Goal: Transaction & Acquisition: Purchase product/service

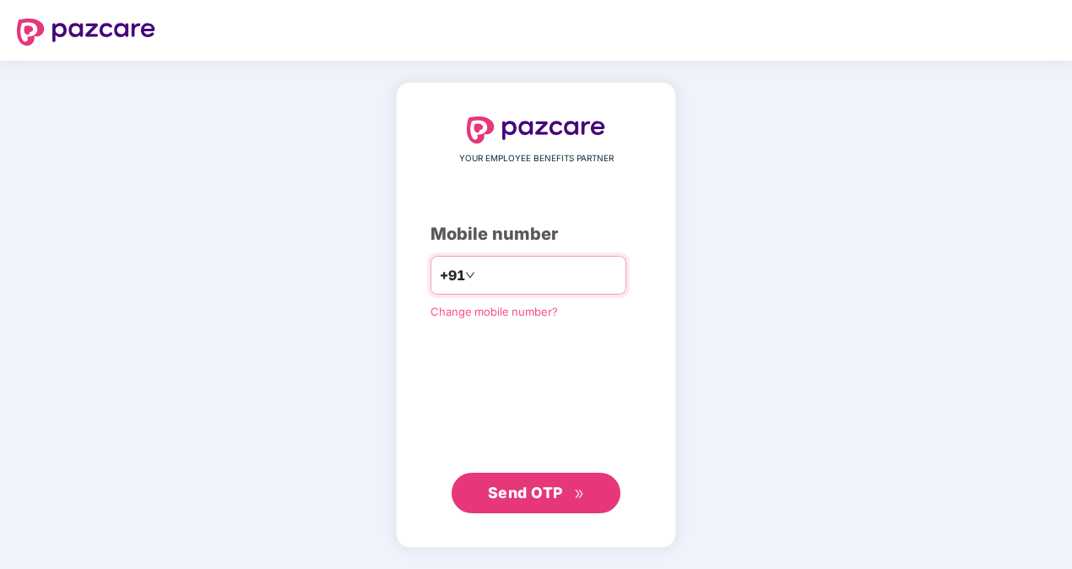
type input "**********"
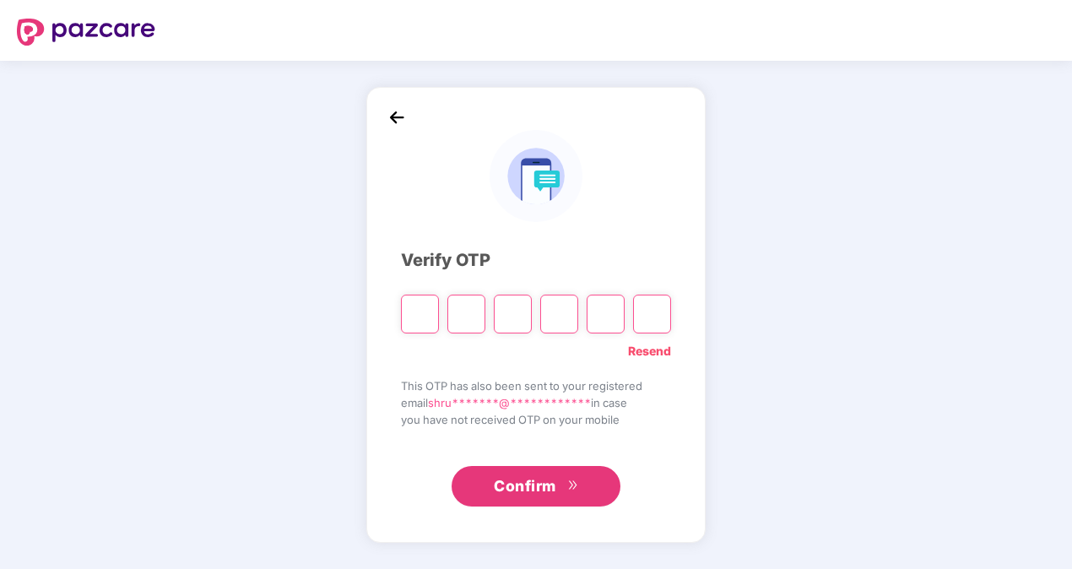
paste input "*"
type input "*"
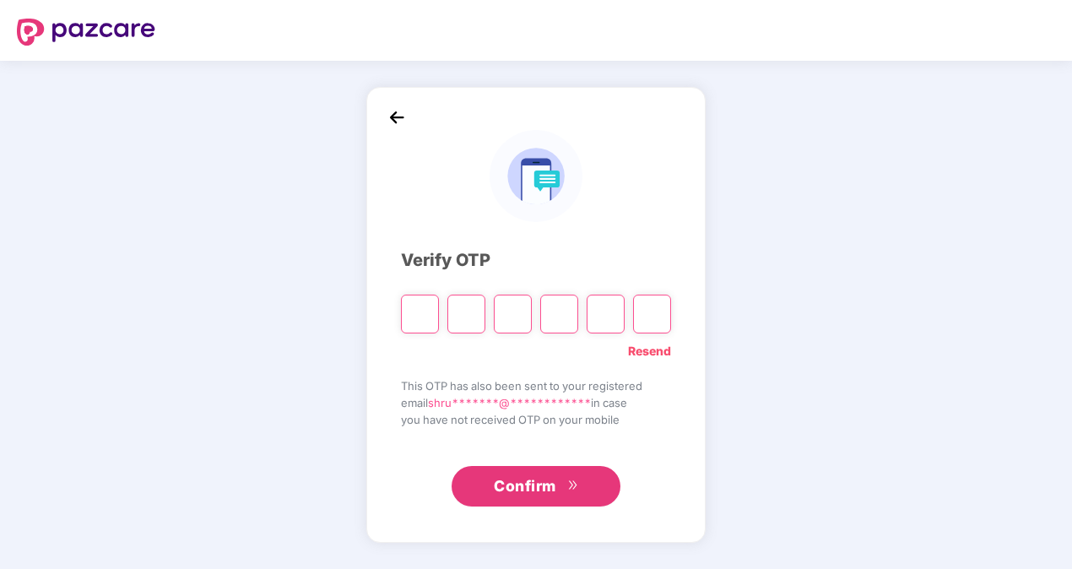
type input "*"
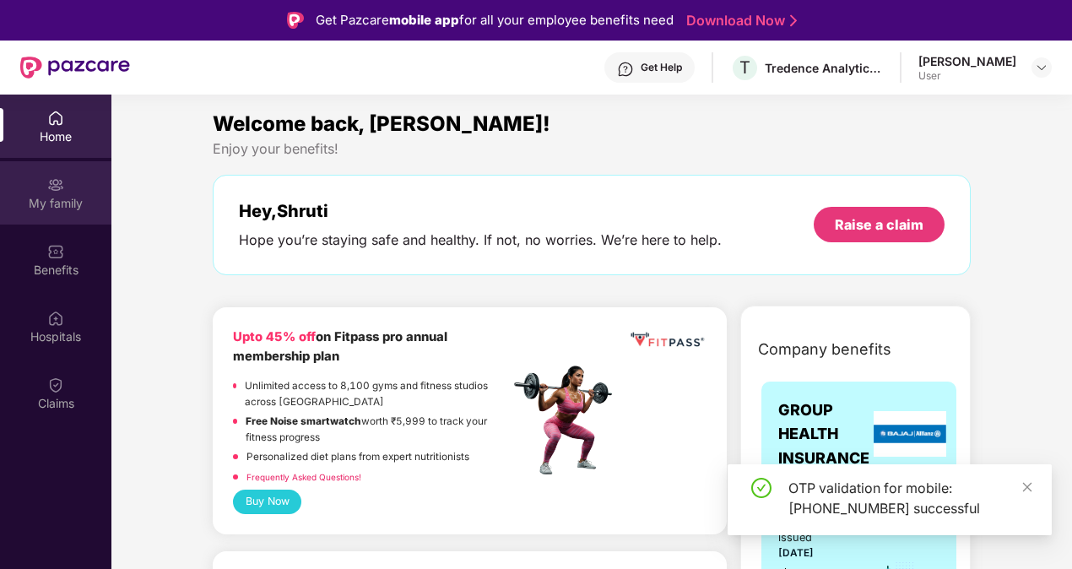
click at [54, 191] on img at bounding box center [55, 184] width 17 height 17
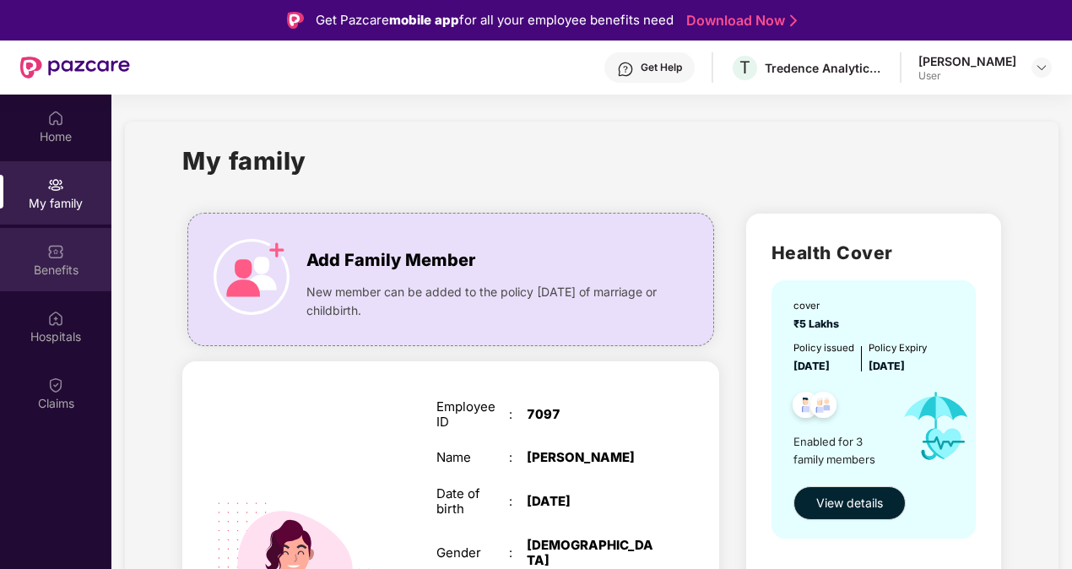
click at [71, 265] on div "Benefits" at bounding box center [55, 270] width 111 height 17
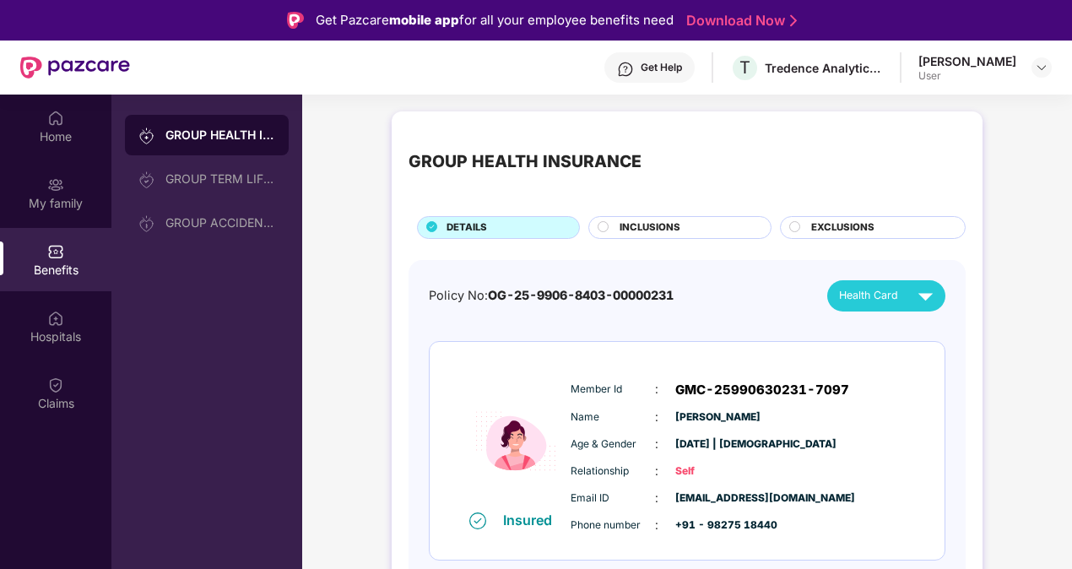
click at [794, 226] on circle at bounding box center [795, 226] width 10 height 10
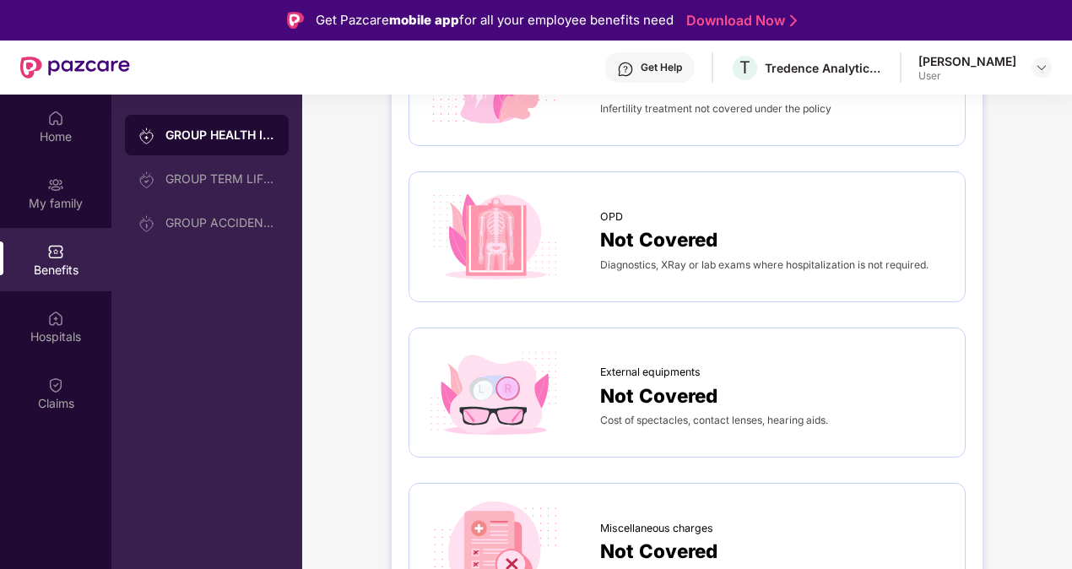
scroll to position [253, 0]
click at [52, 321] on img at bounding box center [55, 318] width 17 height 17
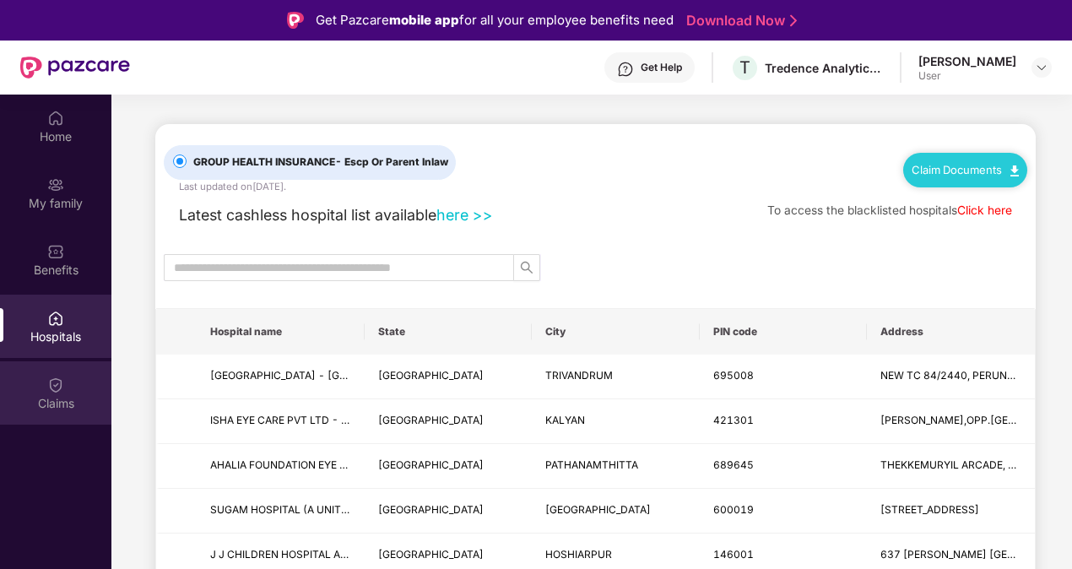
click at [57, 385] on img at bounding box center [55, 385] width 17 height 17
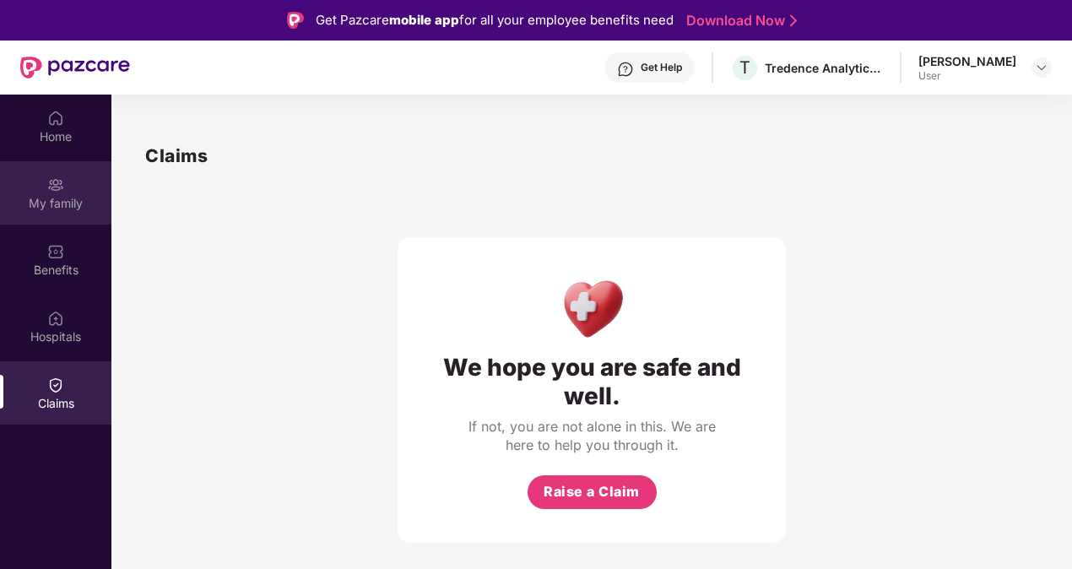
click at [47, 198] on div "My family" at bounding box center [55, 203] width 111 height 17
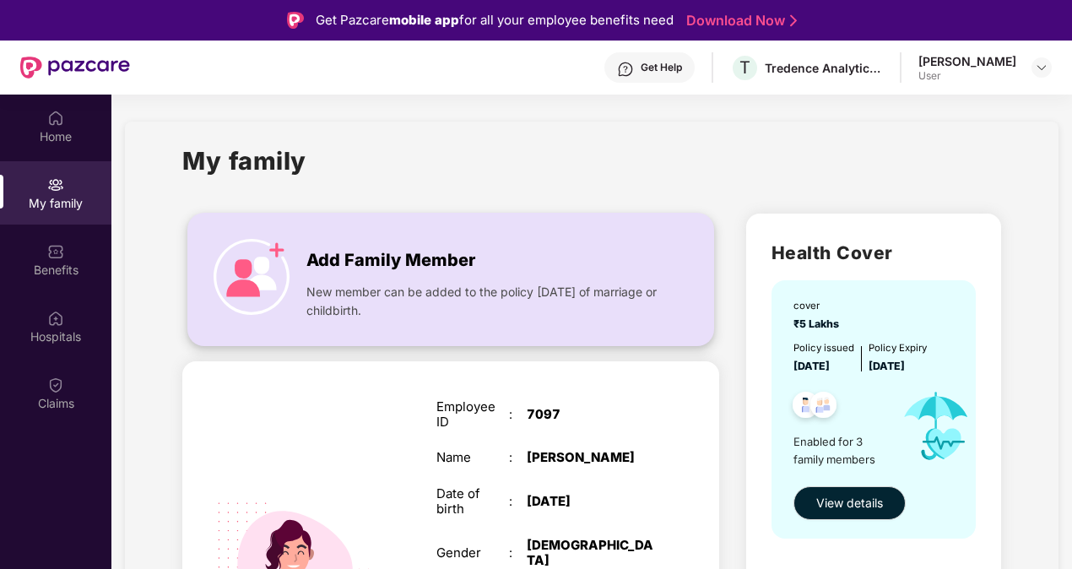
click at [257, 286] on img at bounding box center [252, 277] width 76 height 76
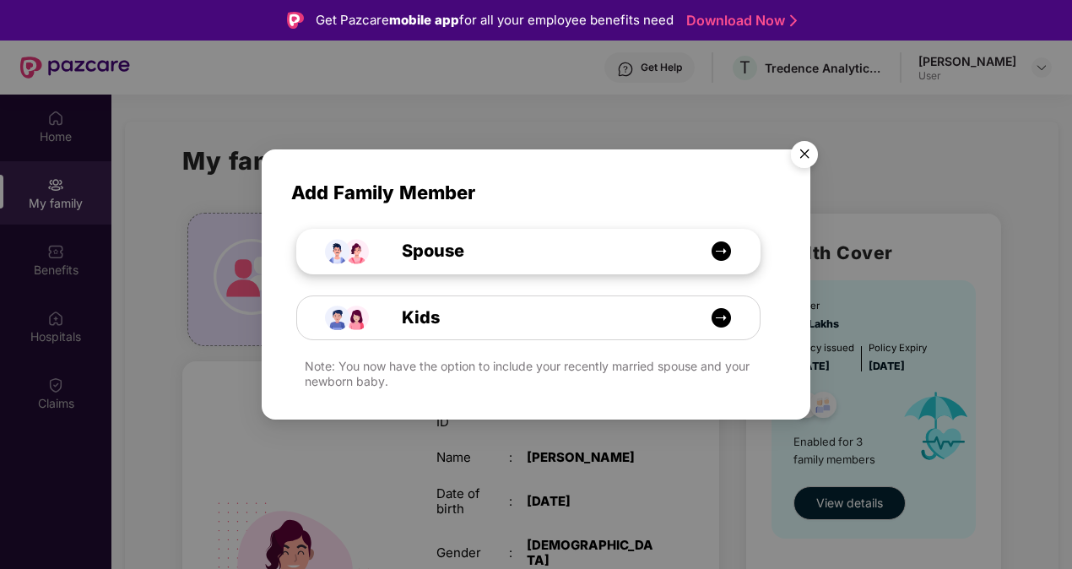
click at [726, 253] on img at bounding box center [721, 251] width 21 height 21
select select "****"
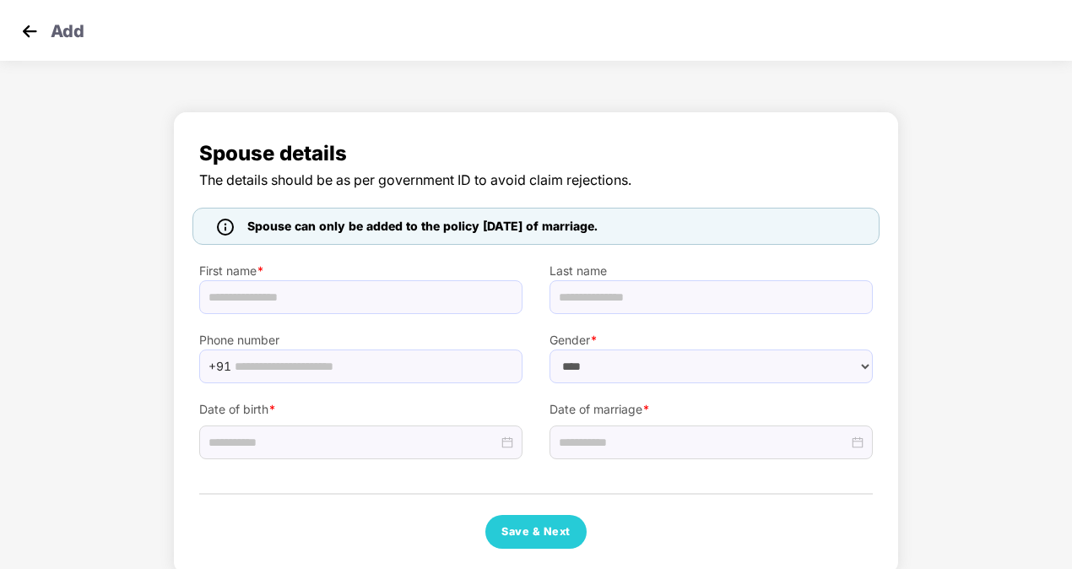
click at [32, 34] on img at bounding box center [29, 31] width 25 height 25
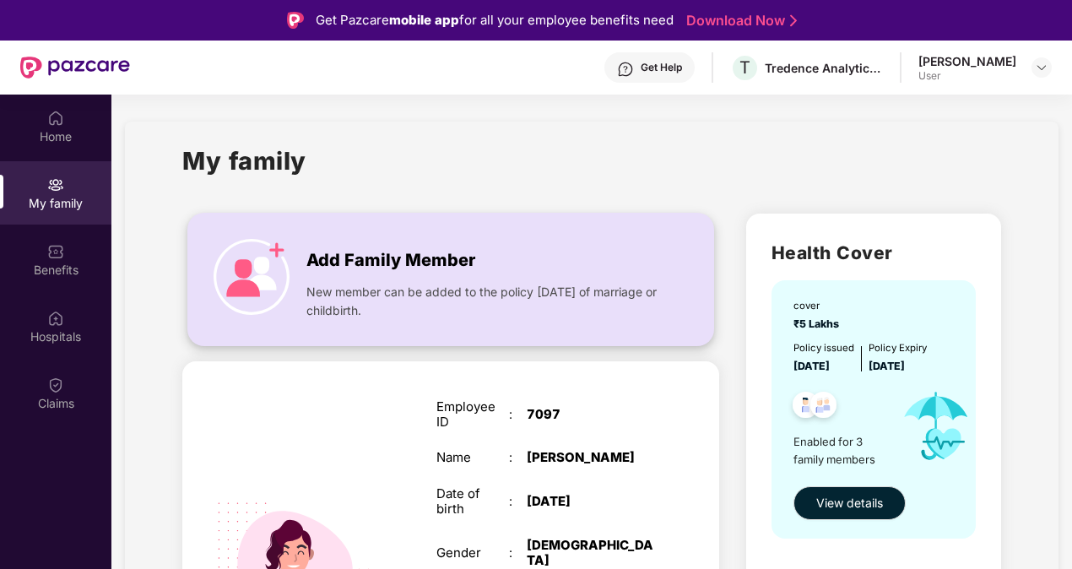
click at [240, 275] on img at bounding box center [252, 277] width 76 height 76
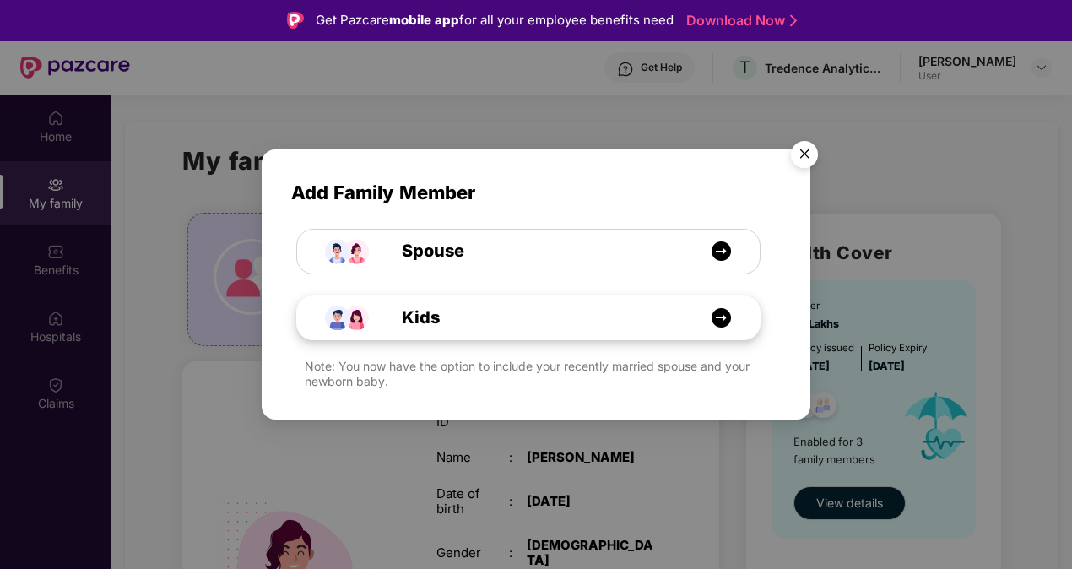
click at [419, 321] on span "Kids" at bounding box center [402, 318] width 76 height 26
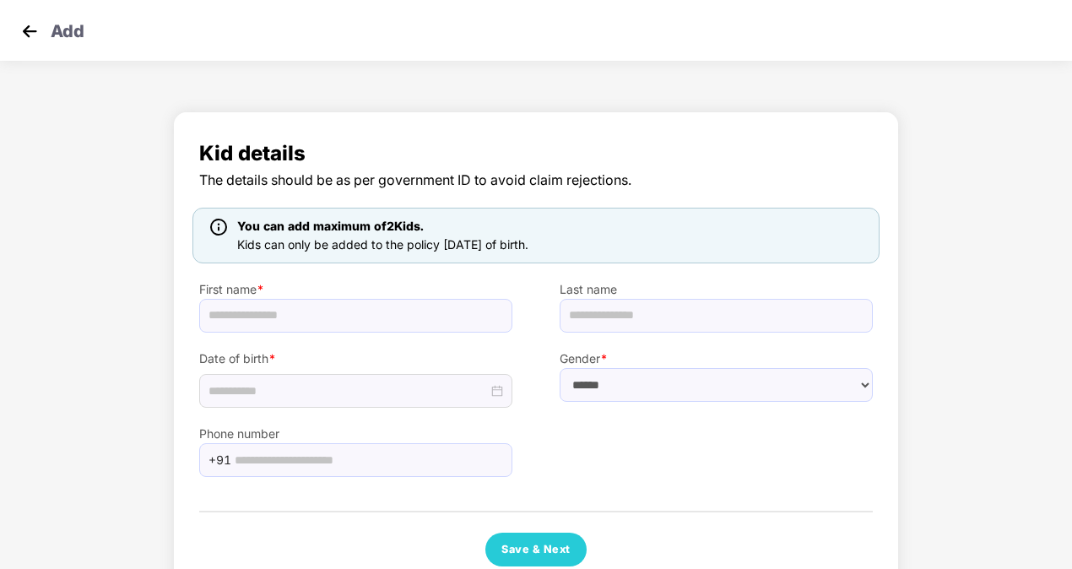
click at [30, 32] on img at bounding box center [29, 31] width 25 height 25
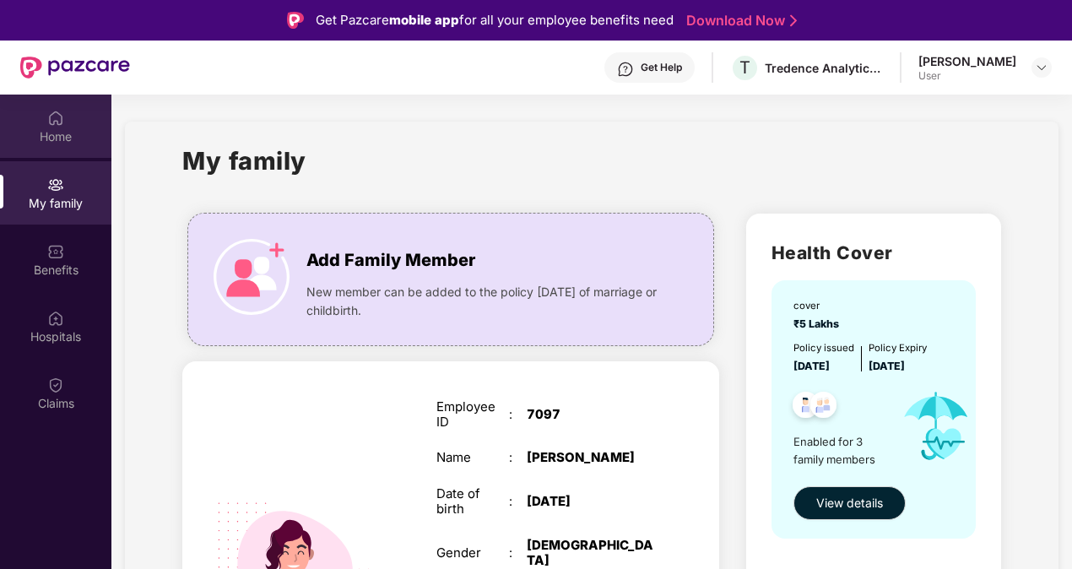
click at [51, 133] on div "Home" at bounding box center [55, 136] width 111 height 17
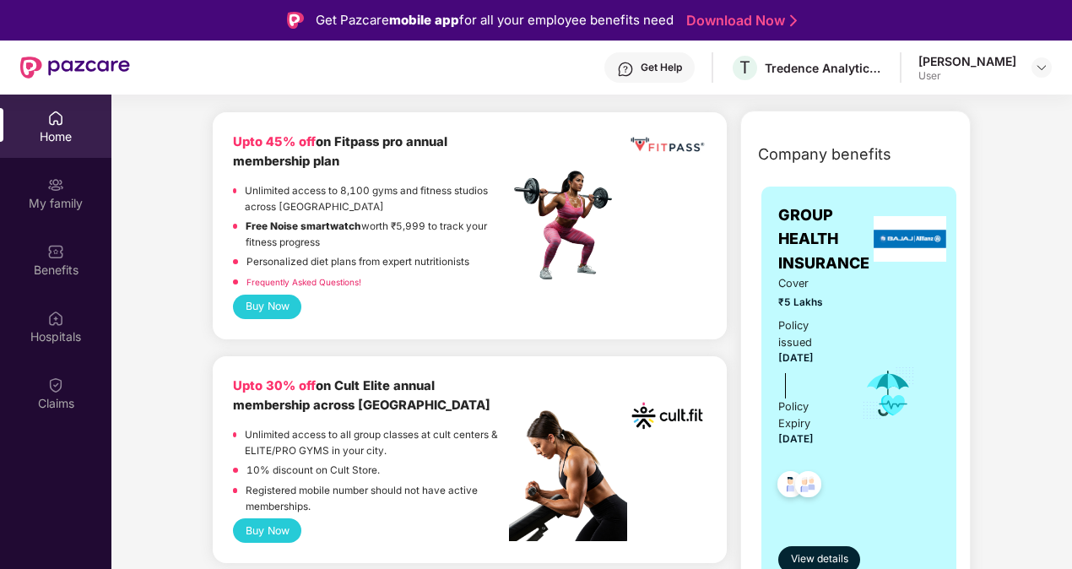
scroll to position [169, 0]
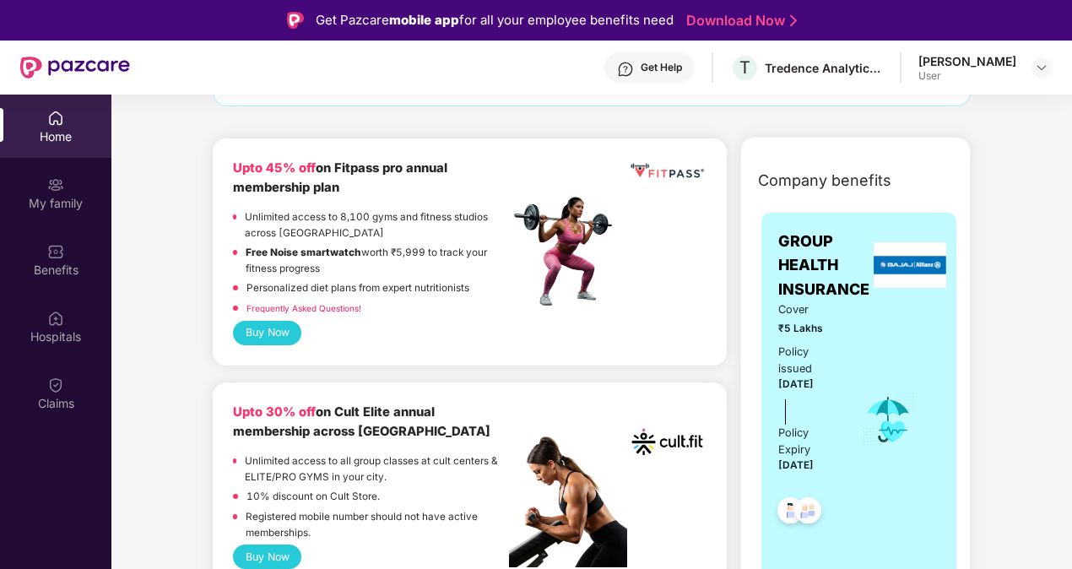
click at [253, 329] on button "Buy Now" at bounding box center [267, 333] width 68 height 24
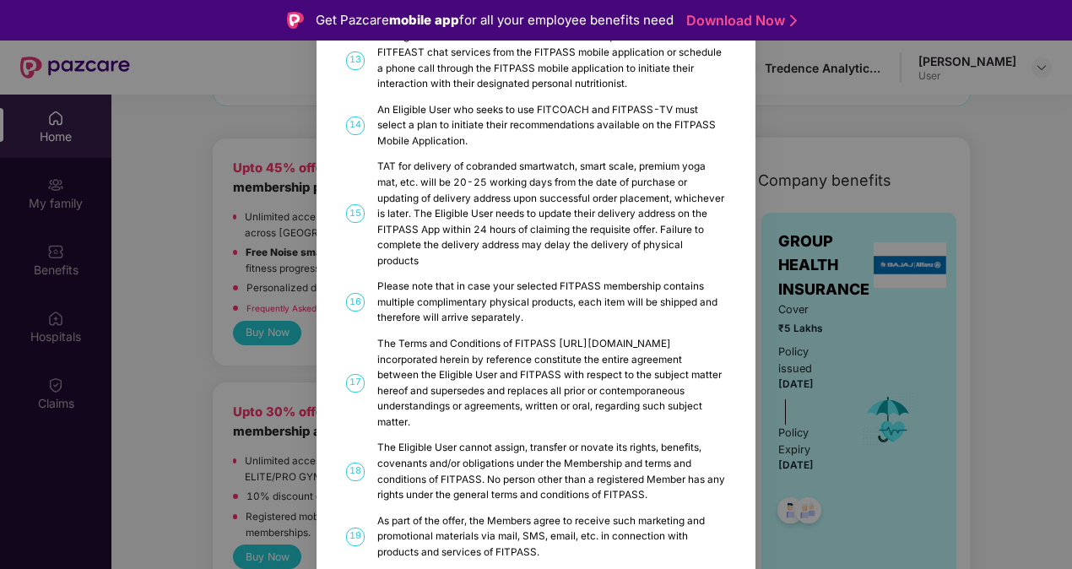
scroll to position [843, 0]
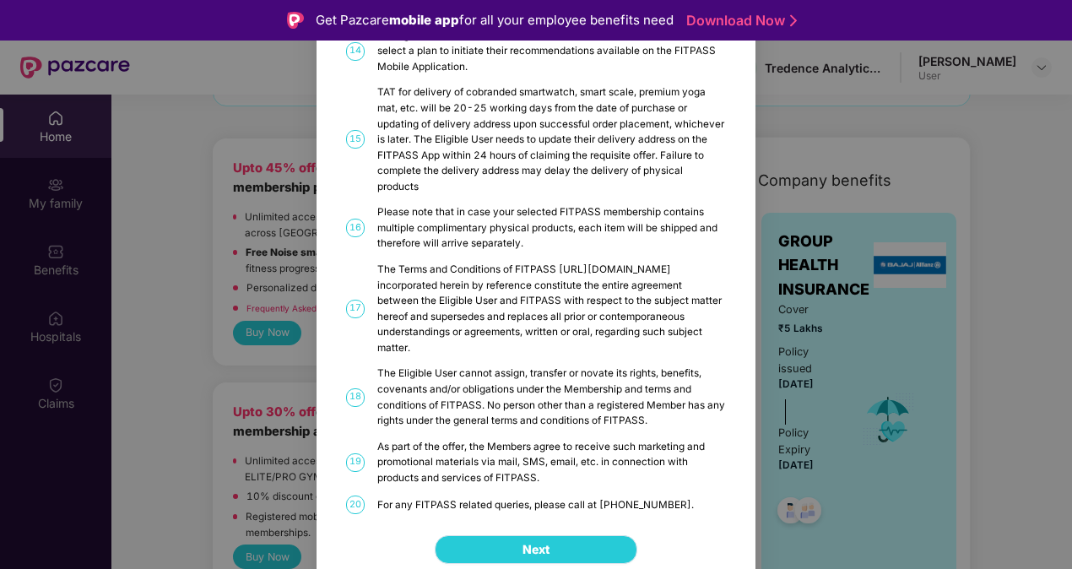
click at [509, 537] on button "Next" at bounding box center [536, 549] width 203 height 29
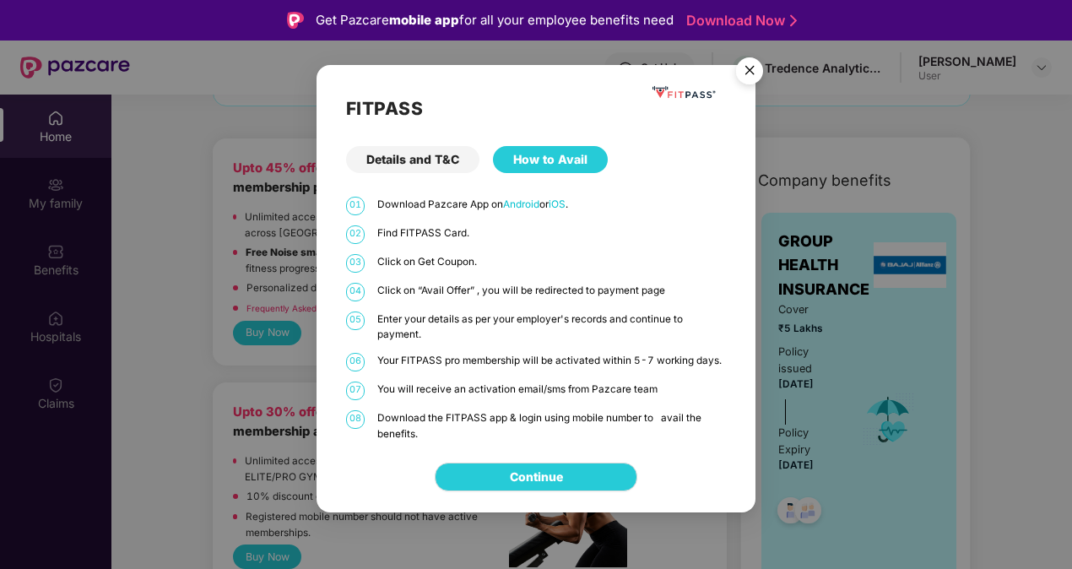
scroll to position [0, 0]
click at [525, 472] on link "Continue" at bounding box center [536, 477] width 53 height 19
click at [755, 67] on img "Close" at bounding box center [749, 73] width 47 height 47
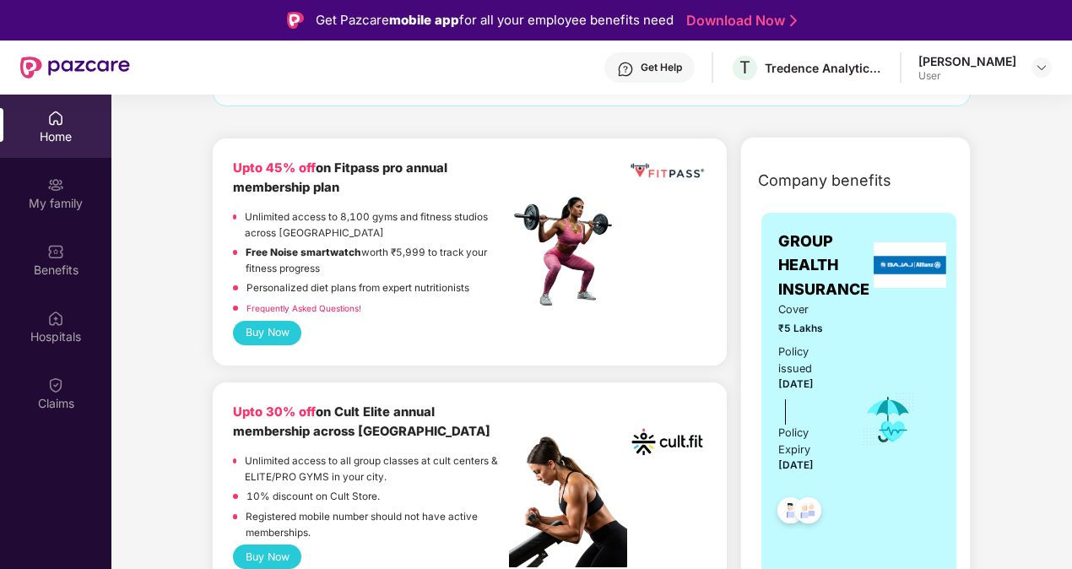
click at [56, 133] on div "Home" at bounding box center [55, 136] width 111 height 17
click at [57, 187] on img at bounding box center [55, 184] width 17 height 17
